Goal: Information Seeking & Learning: Learn about a topic

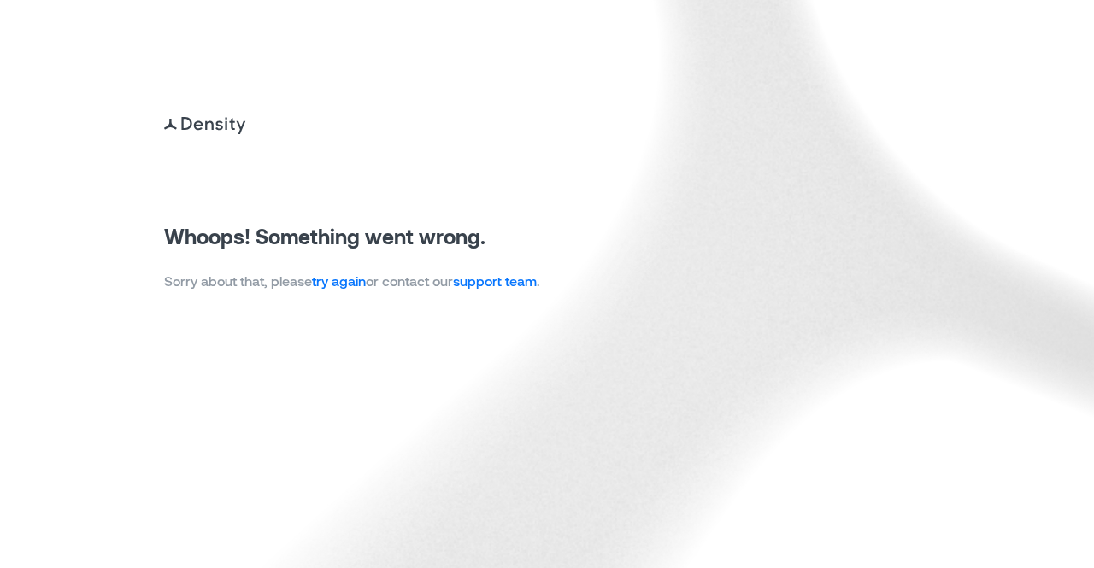
click at [328, 279] on link "try again" at bounding box center [339, 281] width 54 height 16
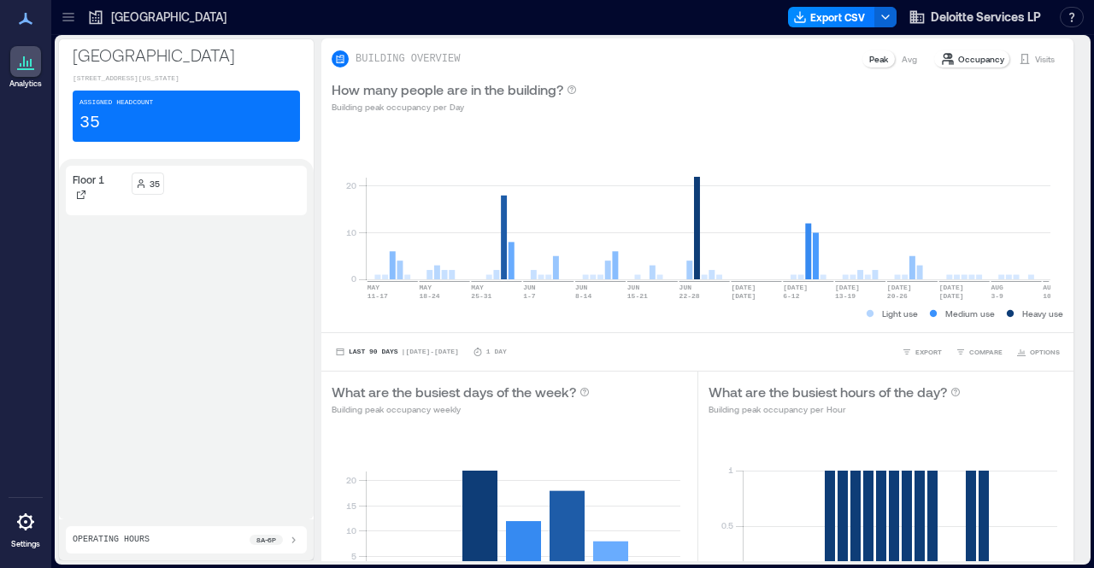
click at [60, 9] on icon at bounding box center [68, 17] width 17 height 17
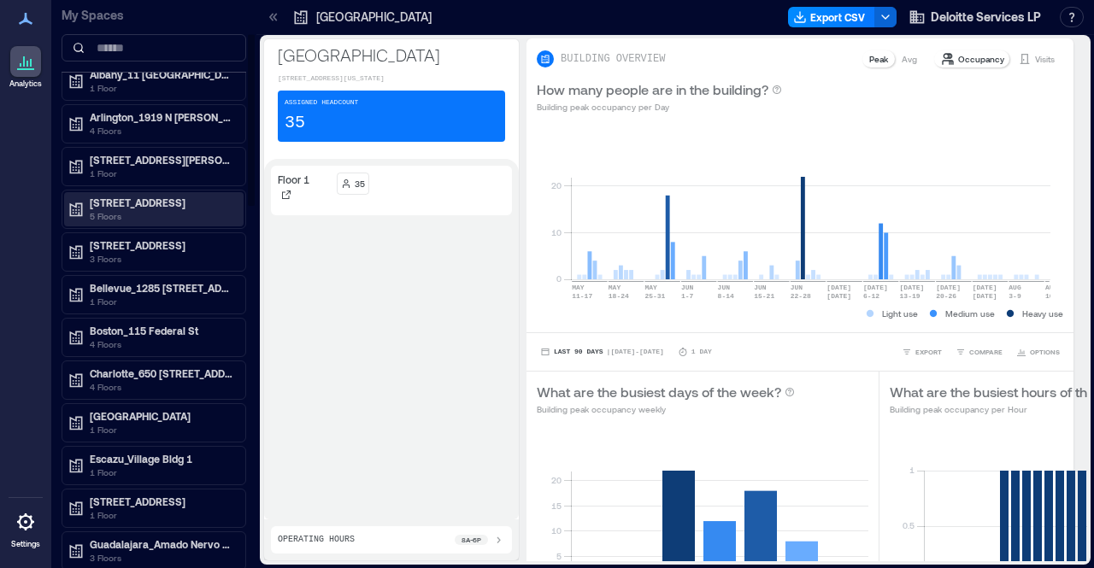
scroll to position [112, 0]
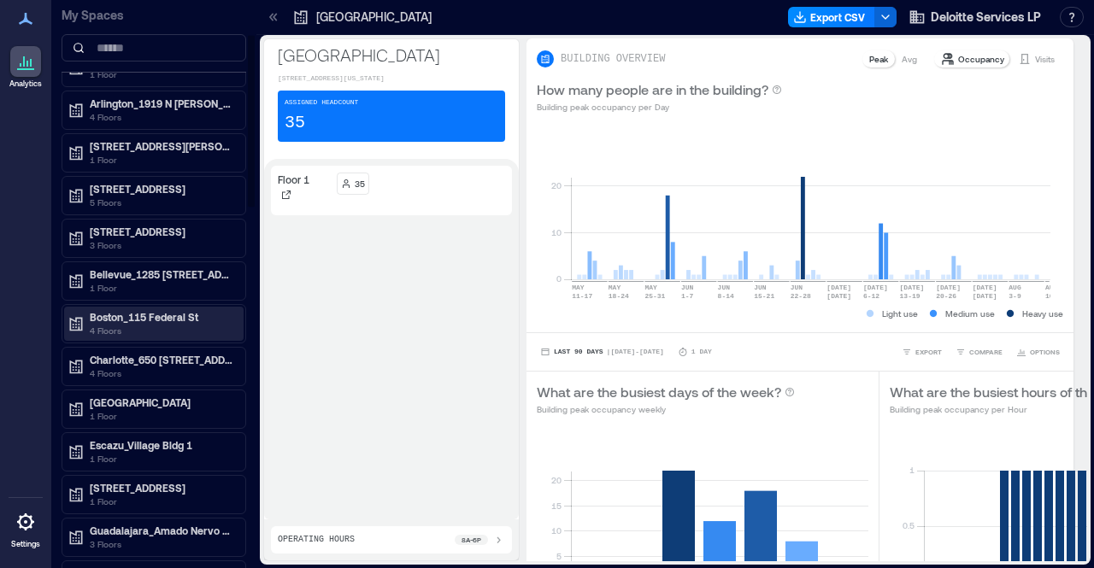
click at [176, 324] on p "4 Floors" at bounding box center [162, 331] width 144 height 14
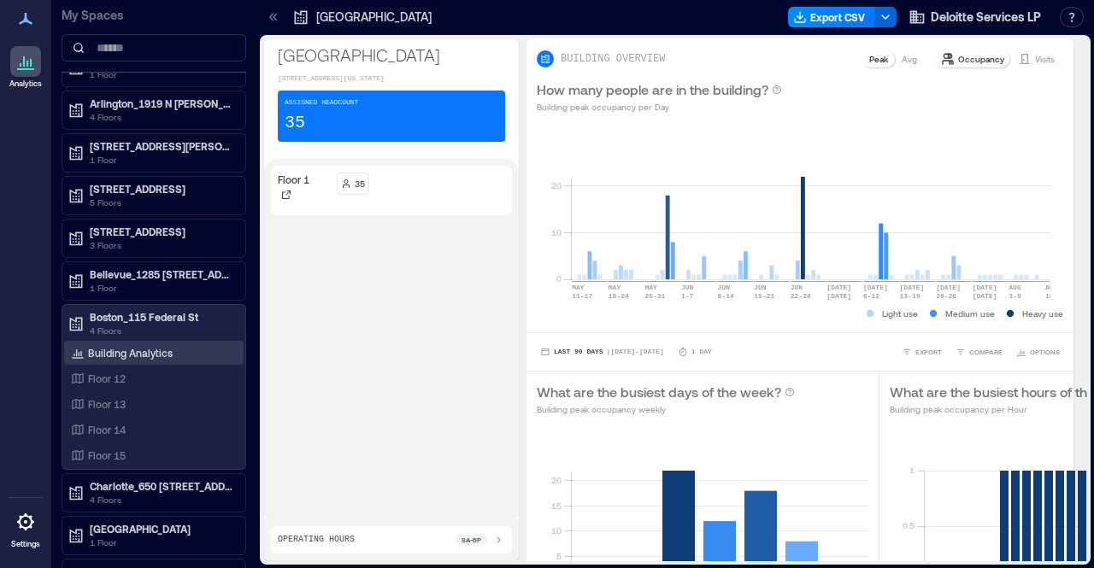
click at [177, 344] on div "Building Analytics" at bounding box center [153, 353] width 179 height 24
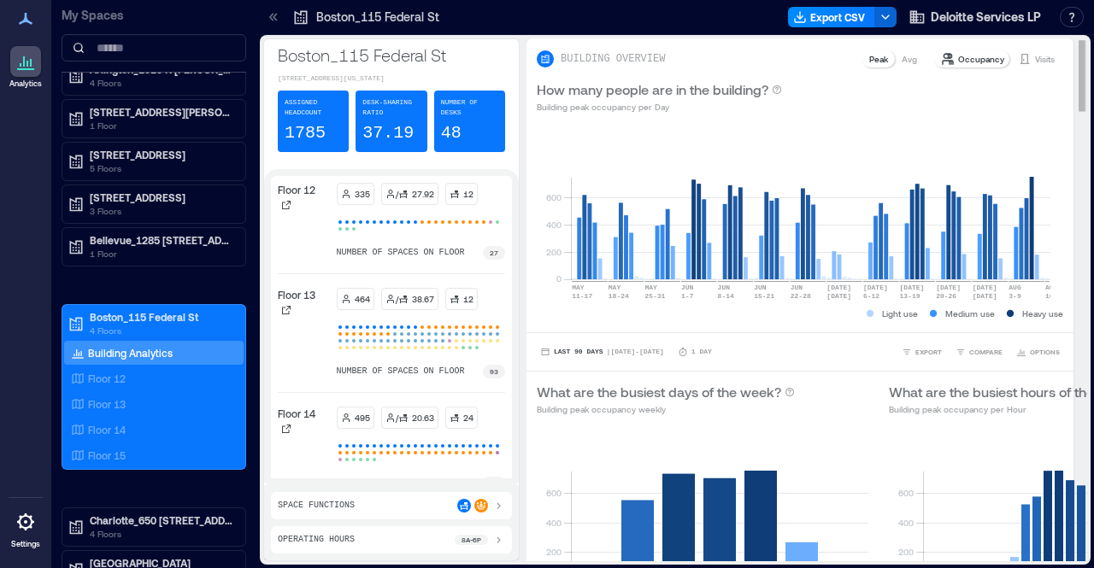
click at [896, 67] on div "Avg" at bounding box center [909, 58] width 29 height 17
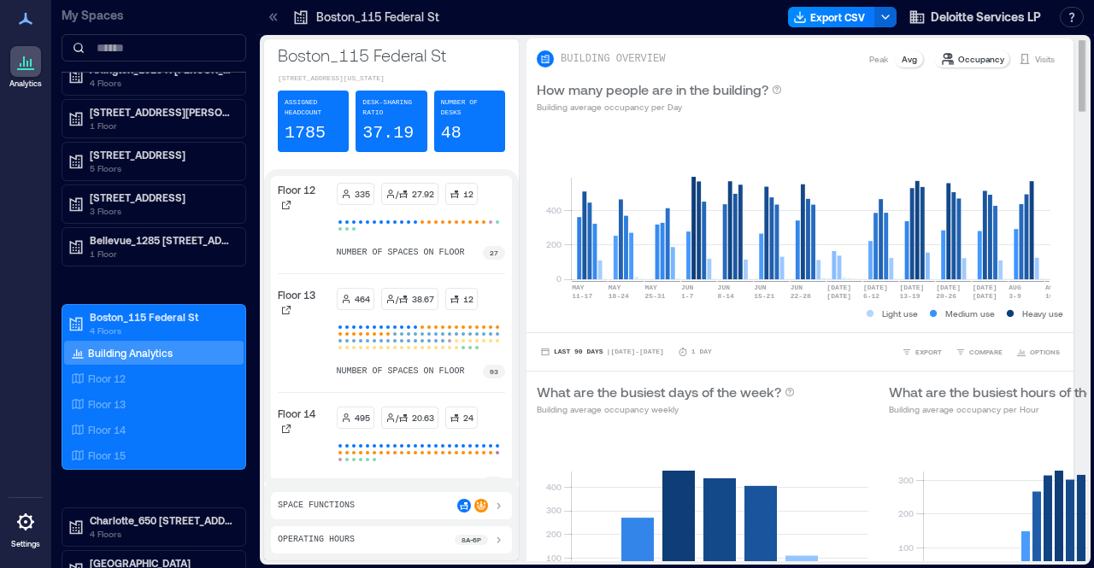
click at [869, 63] on p "Peak" at bounding box center [878, 59] width 19 height 14
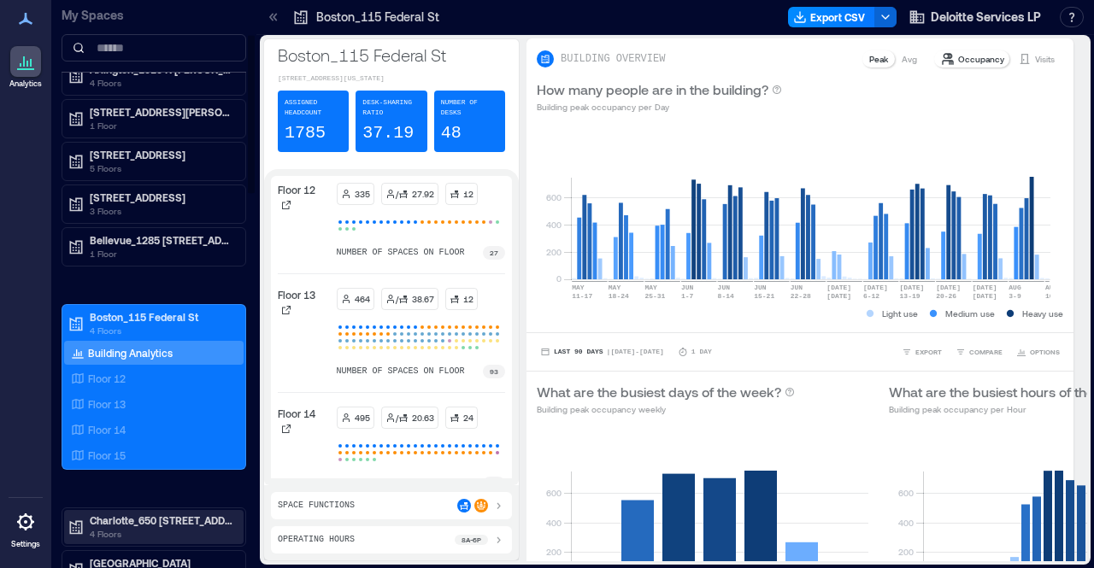
click at [186, 532] on p "4 Floors" at bounding box center [162, 534] width 144 height 14
click at [198, 544] on div "Building Analytics" at bounding box center [153, 556] width 179 height 24
